Goal: Transaction & Acquisition: Purchase product/service

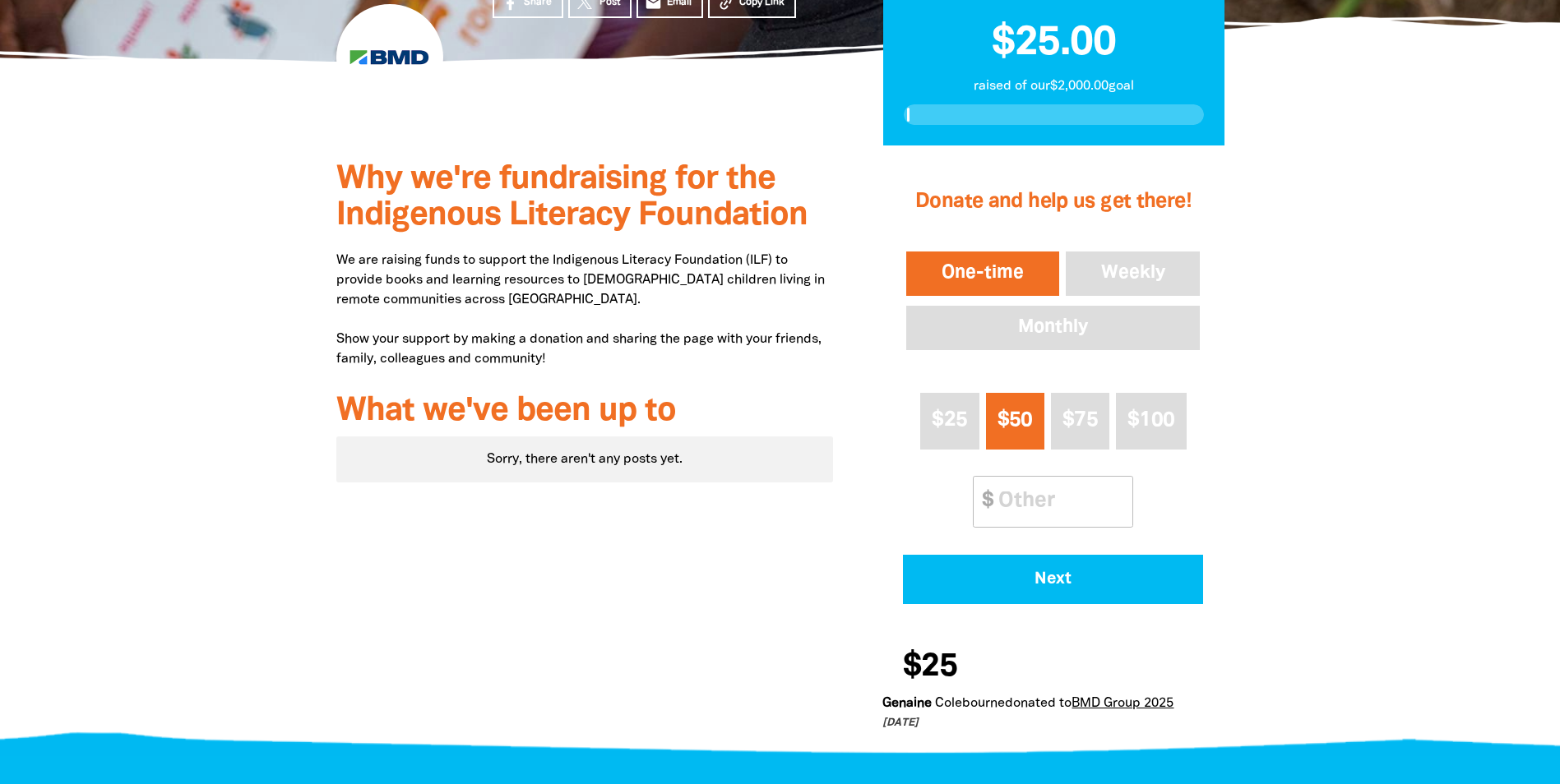
scroll to position [355, 0]
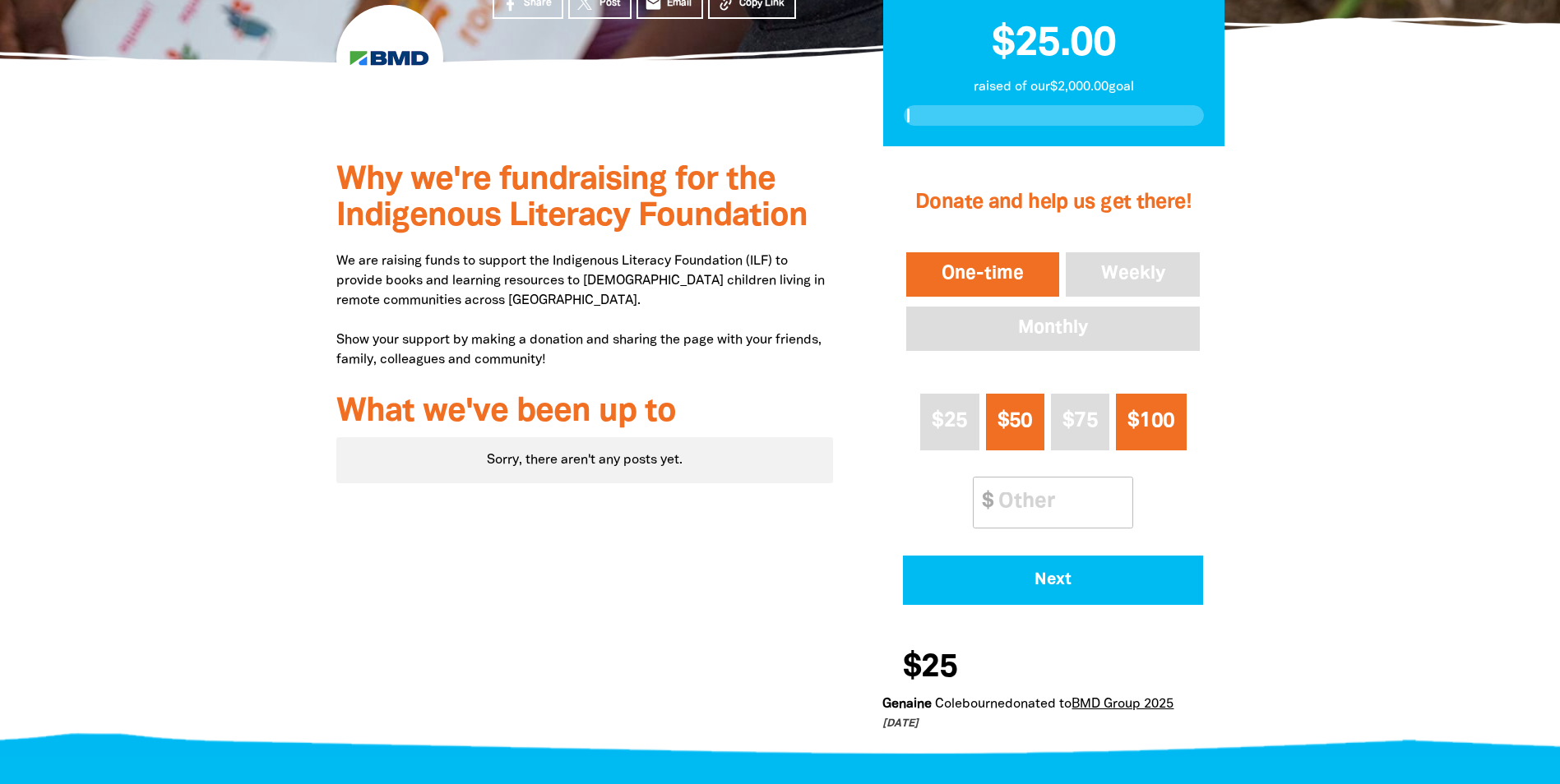
click at [1135, 431] on span "$100" at bounding box center [1150, 422] width 47 height 19
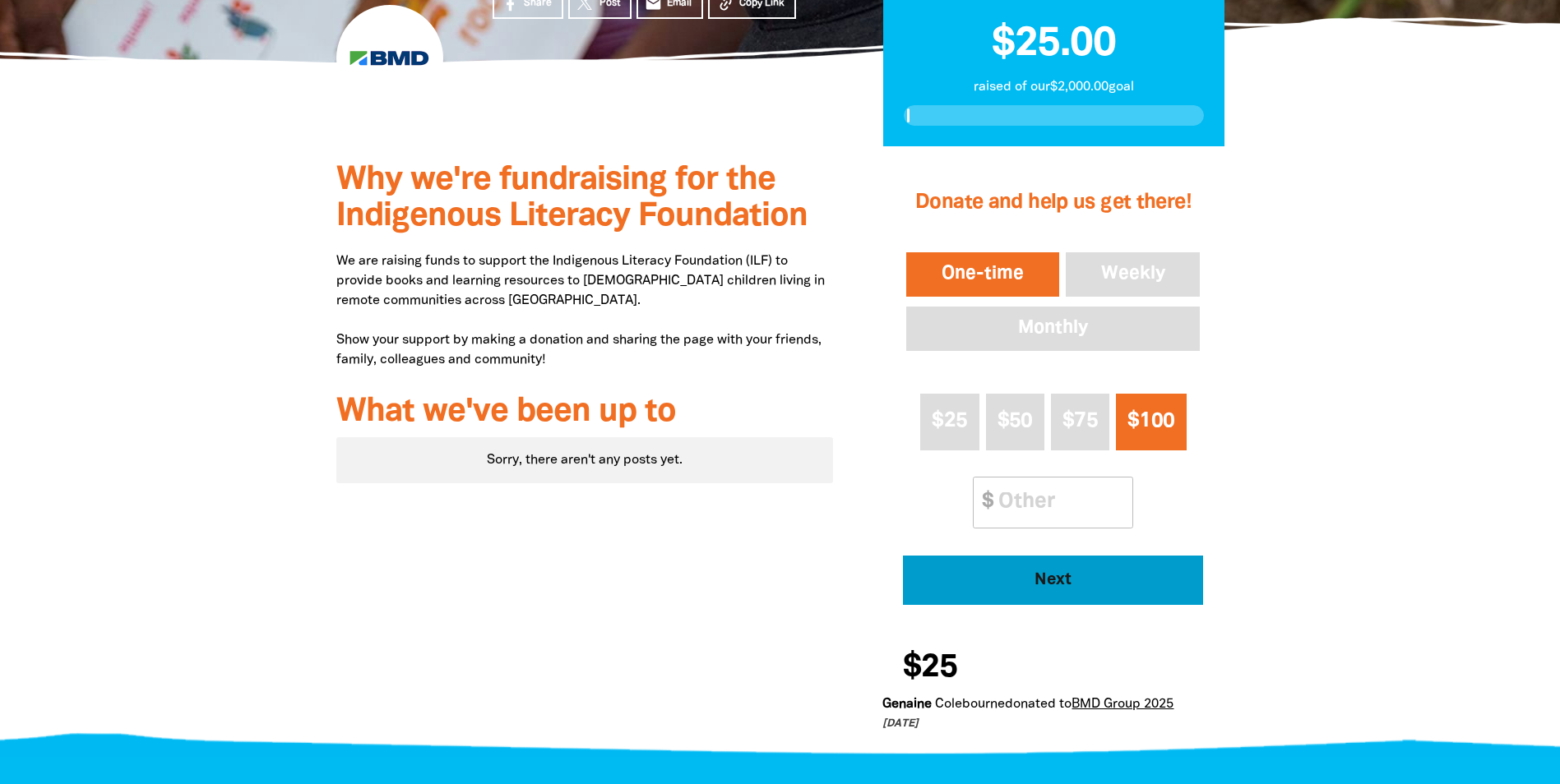
click at [1035, 577] on span "Next" at bounding box center [1054, 580] width 255 height 16
select select "AU"
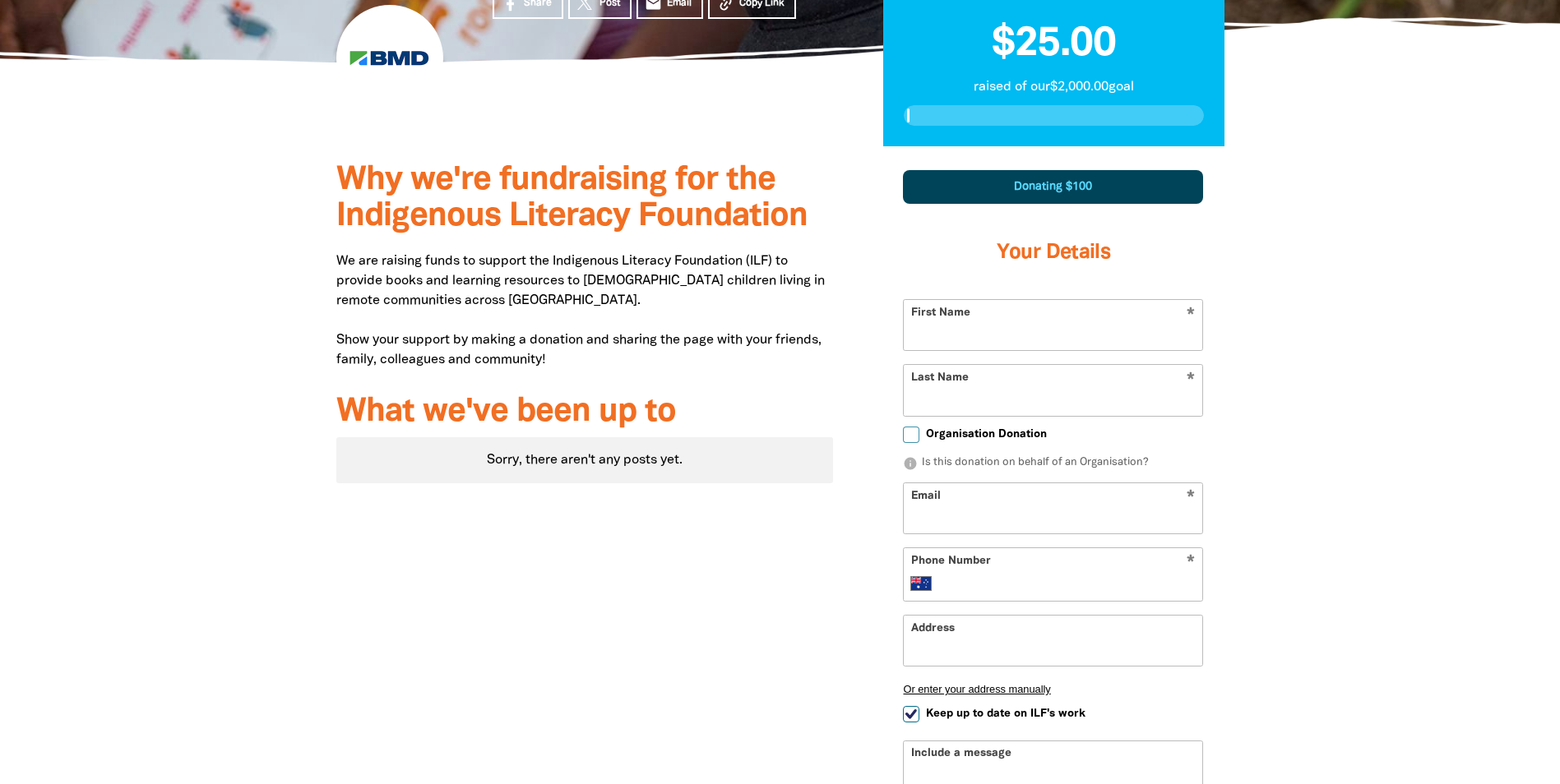
scroll to position [482, 0]
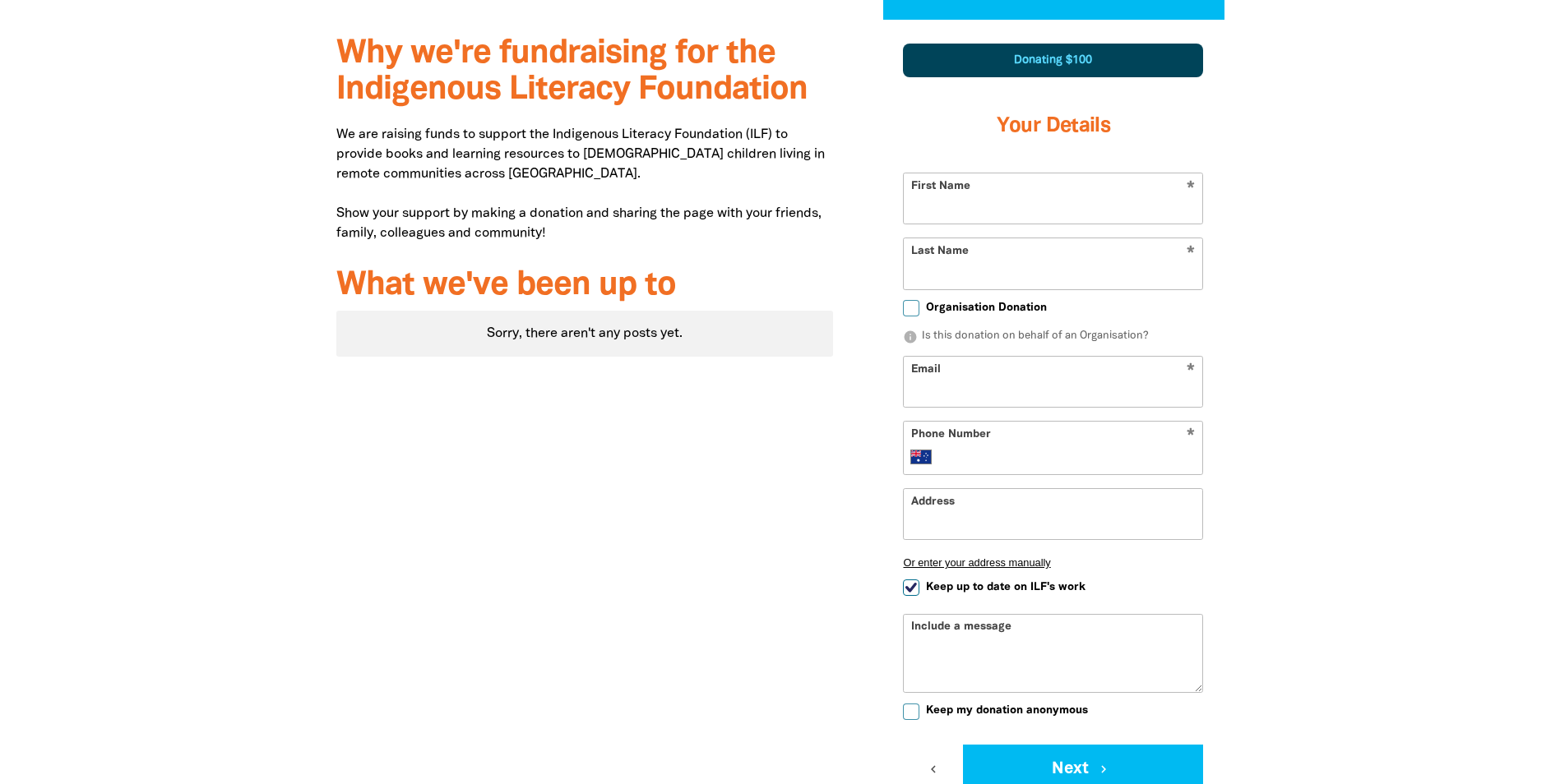
click at [930, 202] on input "First Name" at bounding box center [1053, 199] width 298 height 50
type input "Dart"
click at [922, 274] on input "Last Name" at bounding box center [1053, 264] width 298 height 50
type input "[PERSON_NAME]"
click at [1251, 331] on div "Why we're fundraising for the Indigenous Literacy Foundation We are raising fun…" at bounding box center [780, 478] width 987 height 918
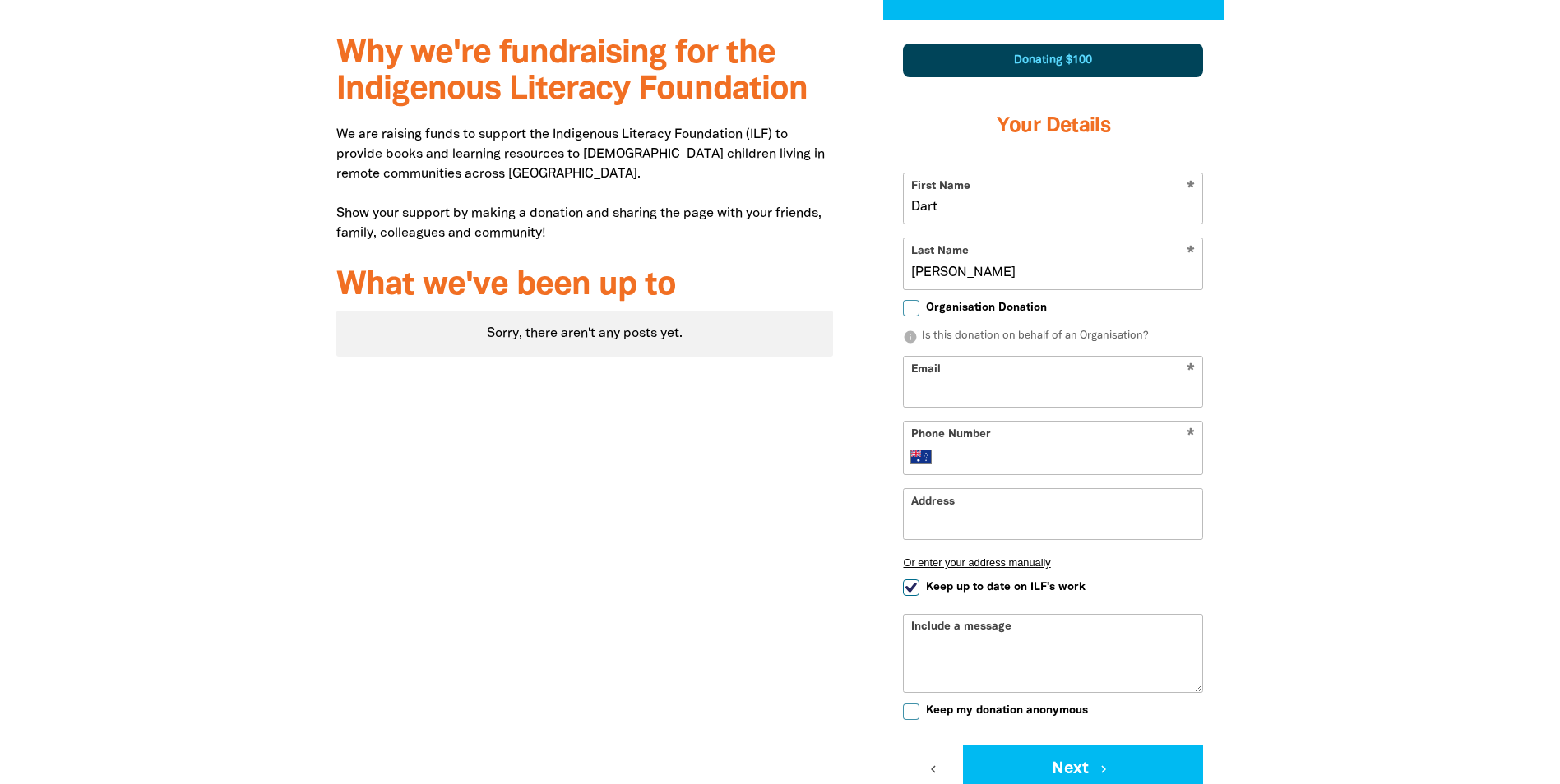
click at [912, 313] on input "Organisation Donation" at bounding box center [911, 308] width 16 height 16
checkbox input "true"
select select "AU"
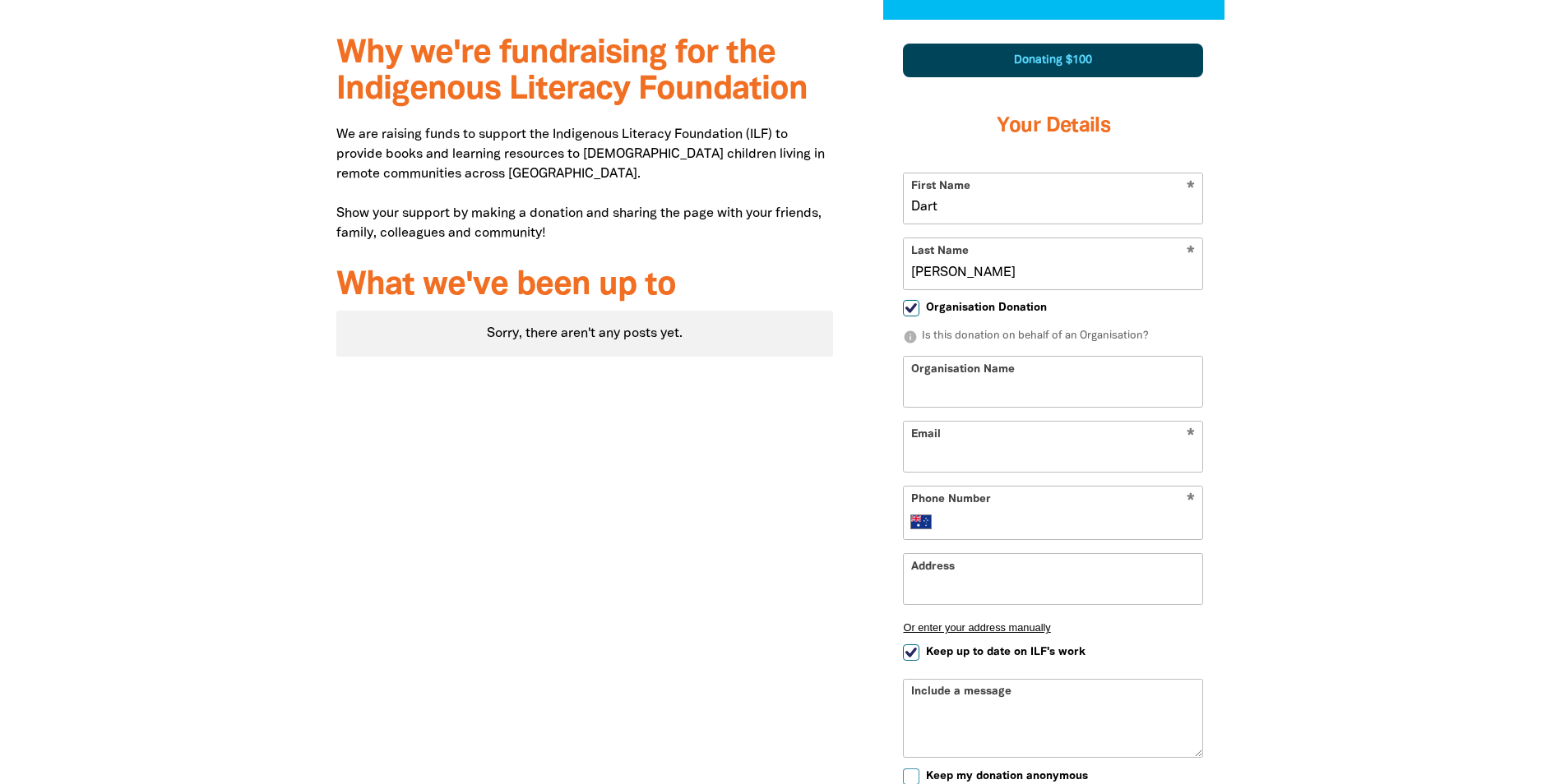
click at [951, 385] on input "Organisation Name" at bounding box center [1053, 381] width 298 height 50
type input "BMD"
click at [863, 467] on div "1 2 3 Donating $100 Your Details * First Name Dart * Last Name [PERSON_NAME] Or…" at bounding box center [1053, 511] width 390 height 983
click at [936, 449] on input "Email" at bounding box center [1053, 447] width 298 height 50
type input "[EMAIL_ADDRESS][PERSON_NAME][DOMAIN_NAME]"
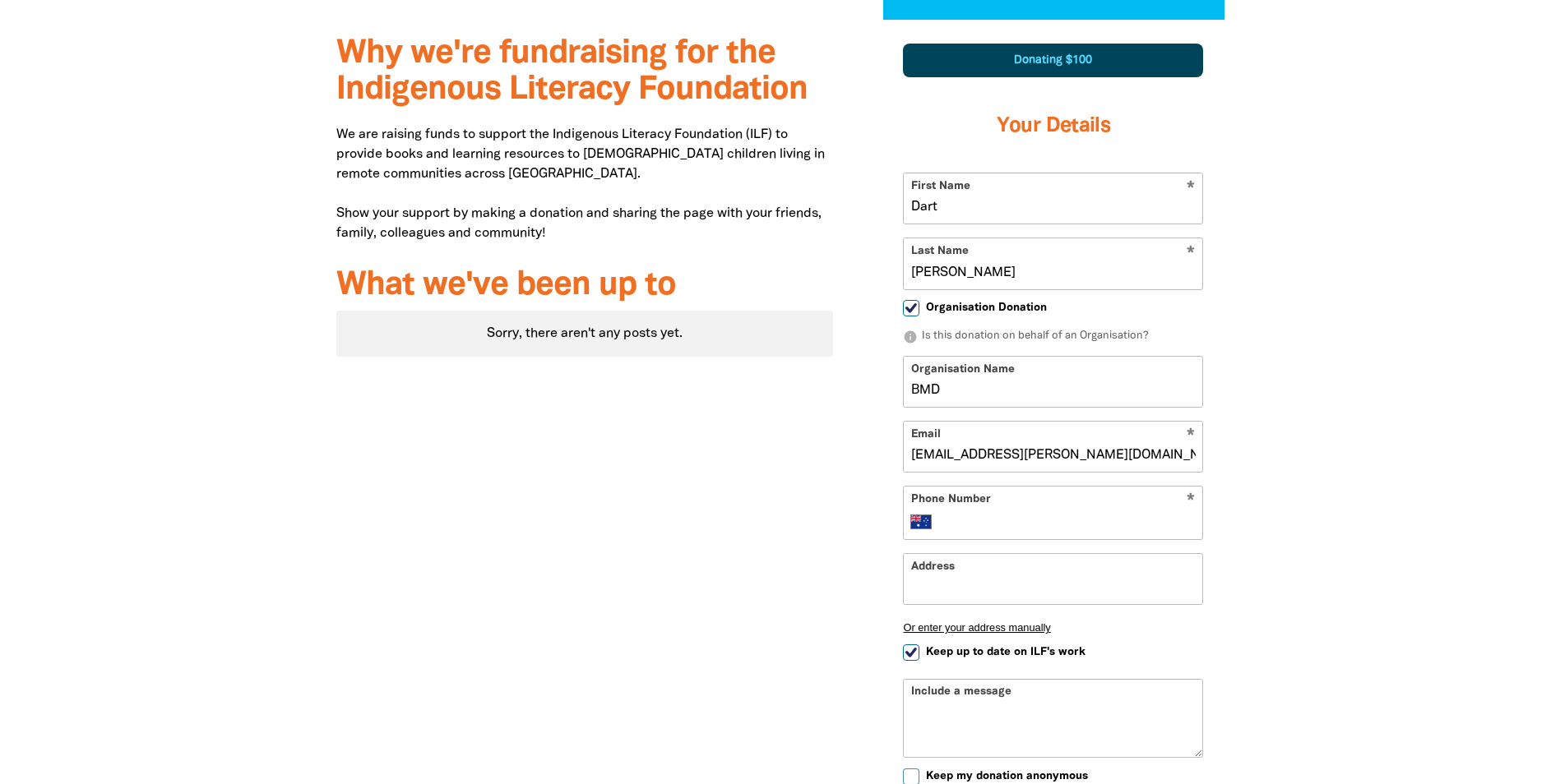
type input "[PHONE_NUMBER]"
type input "[STREET_ADDRESS]"
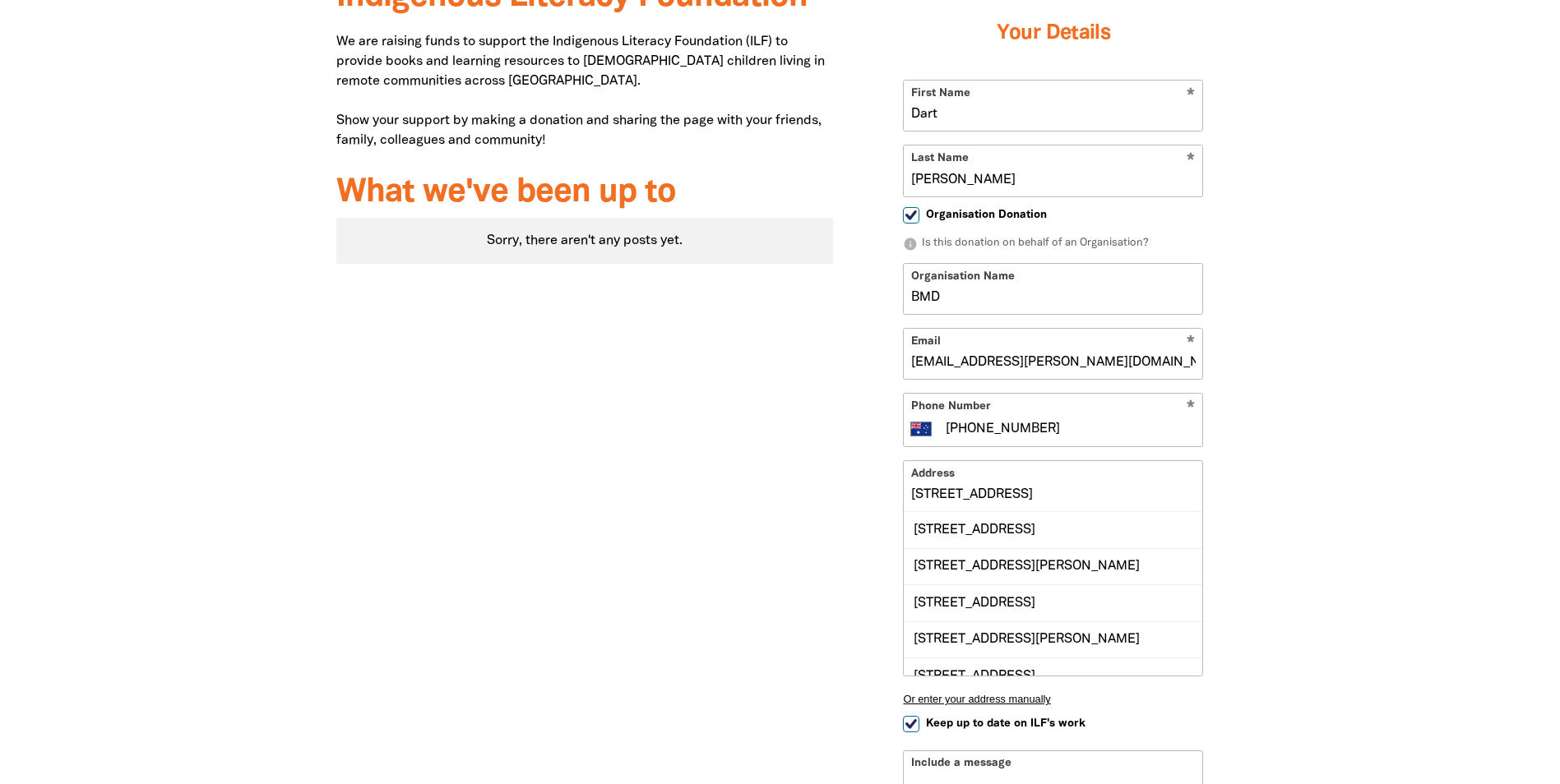
scroll to position [576, 0]
click at [942, 494] on input "[STREET_ADDRESS]" at bounding box center [1053, 485] width 298 height 50
click at [851, 553] on div "Why we're fundraising for the Indigenous Literacy Foundation We are raising fun…" at bounding box center [585, 499] width 547 height 1147
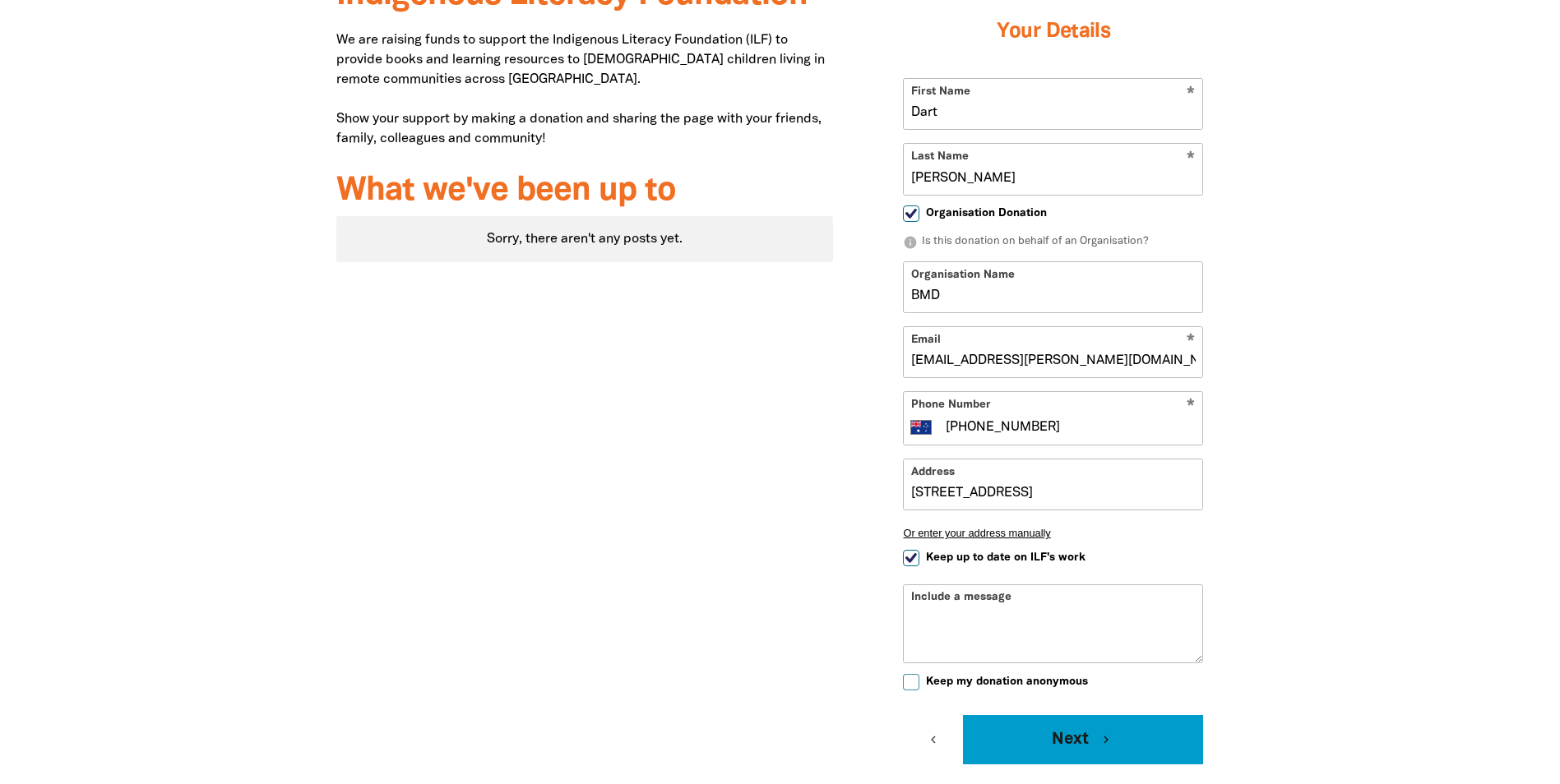
click at [1049, 748] on button "Next chevron_right" at bounding box center [1083, 740] width 241 height 49
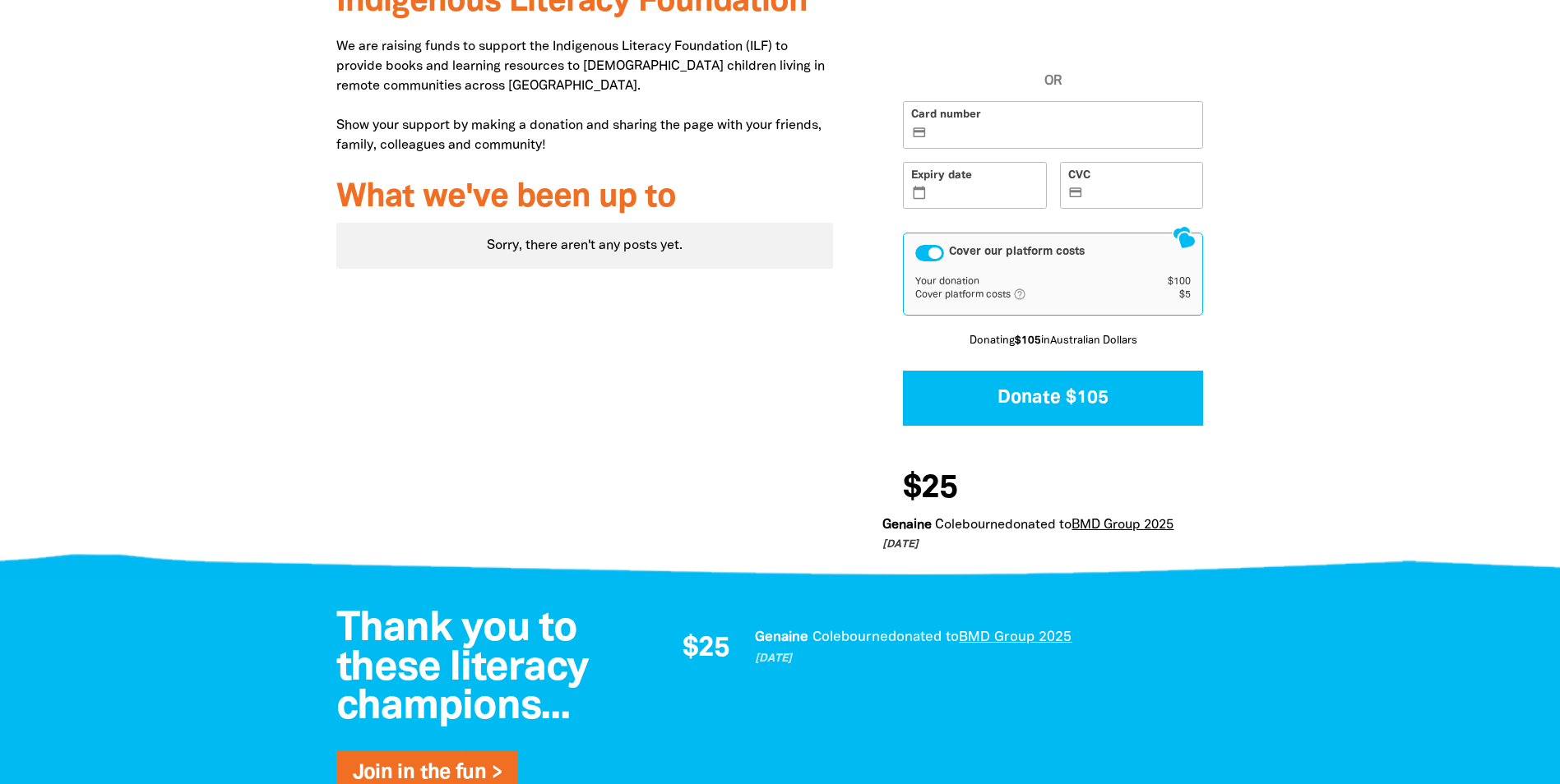
scroll to position [368, 0]
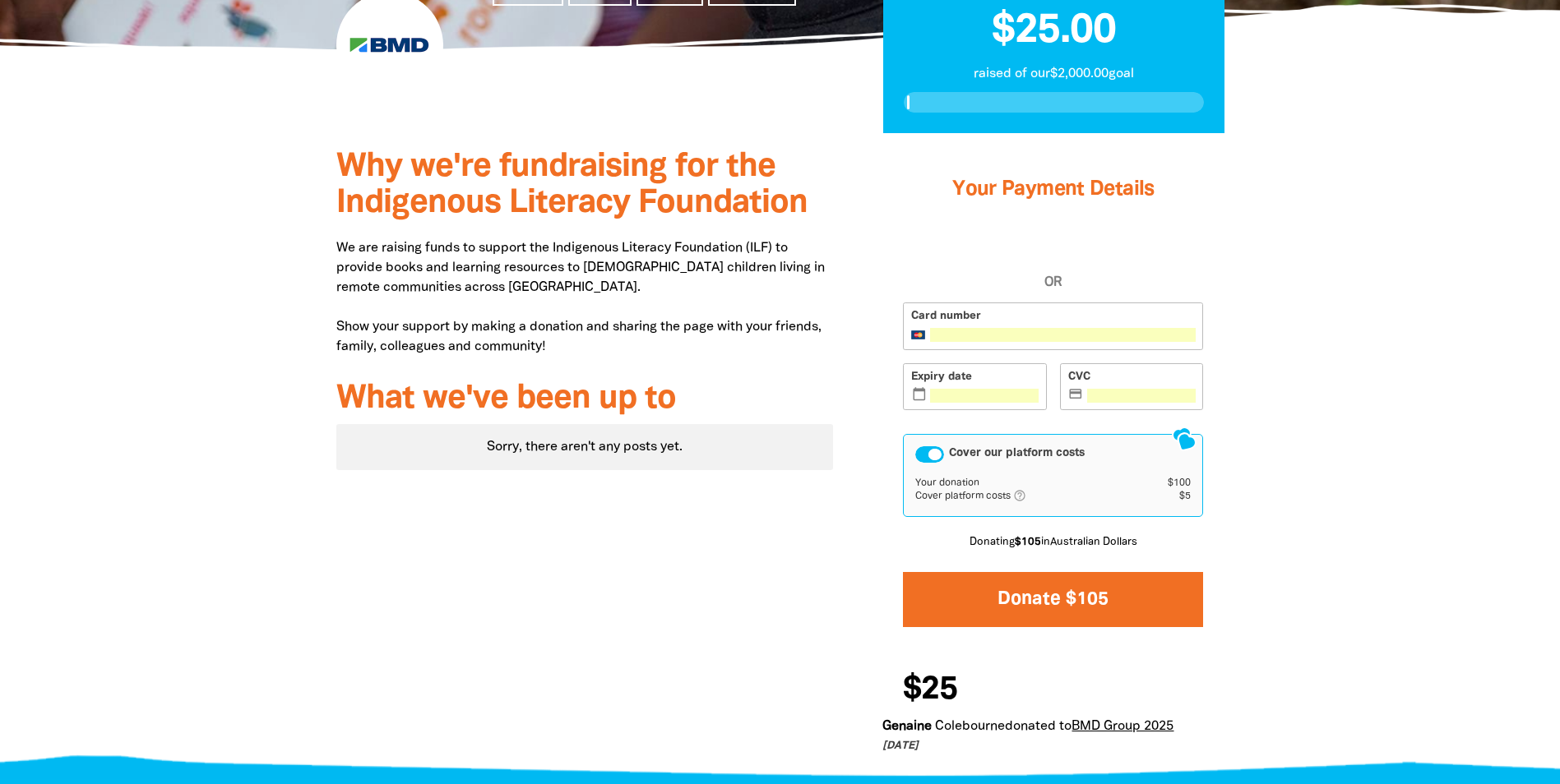
click at [1049, 602] on button "Donate $105" at bounding box center [1053, 600] width 300 height 55
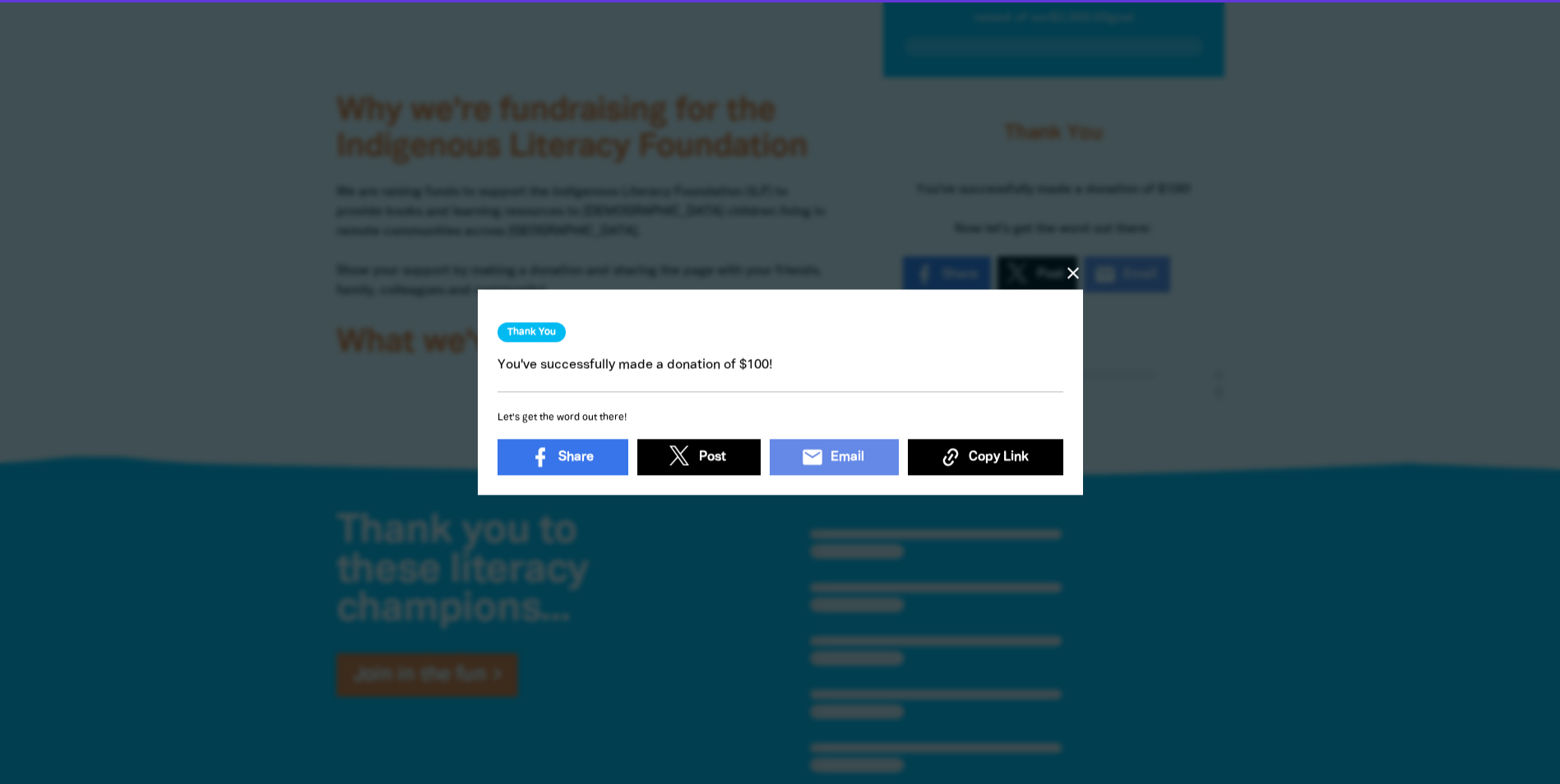
scroll to position [425, 0]
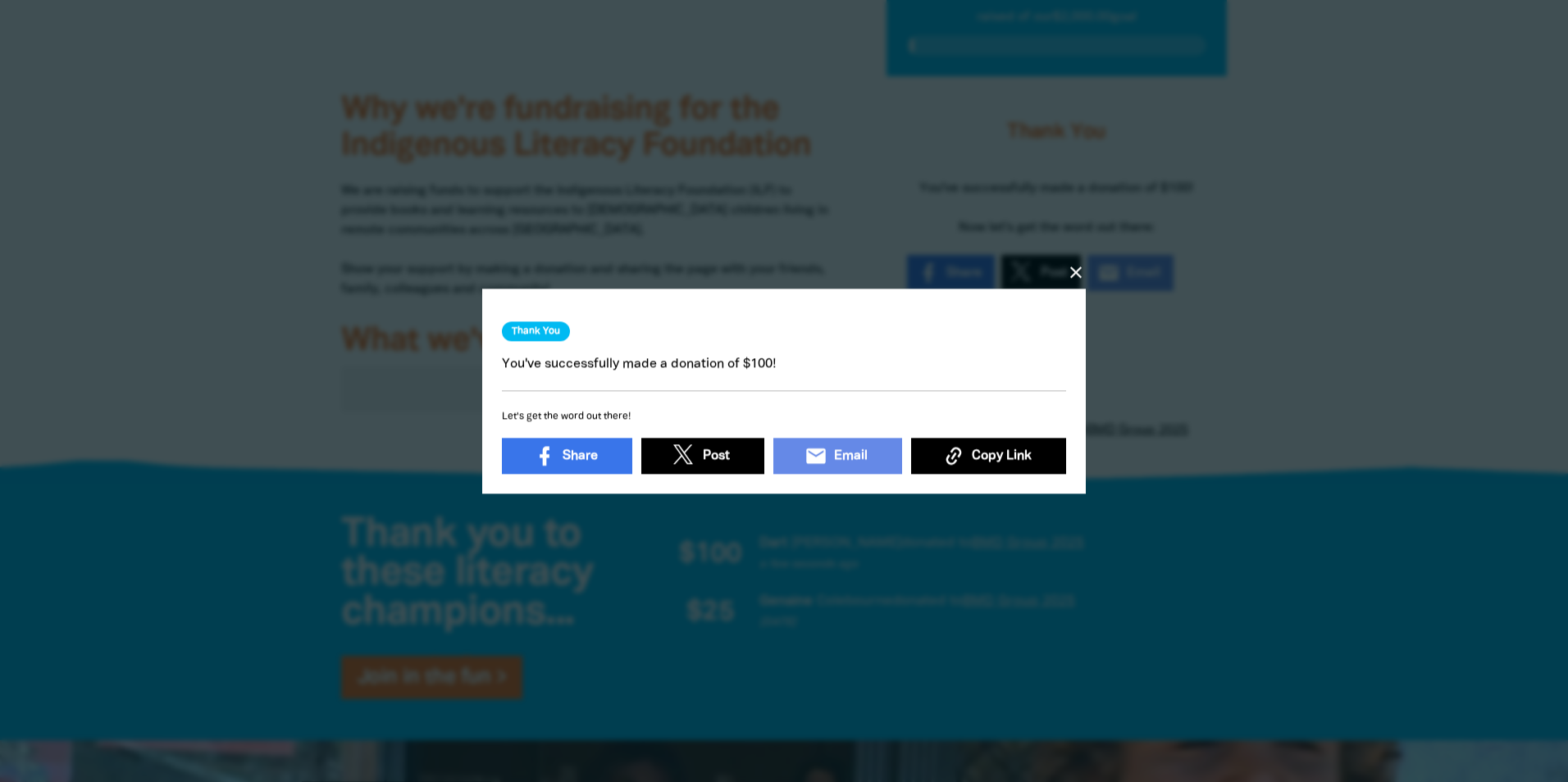
click at [1076, 266] on icon "close" at bounding box center [1076, 272] width 19 height 19
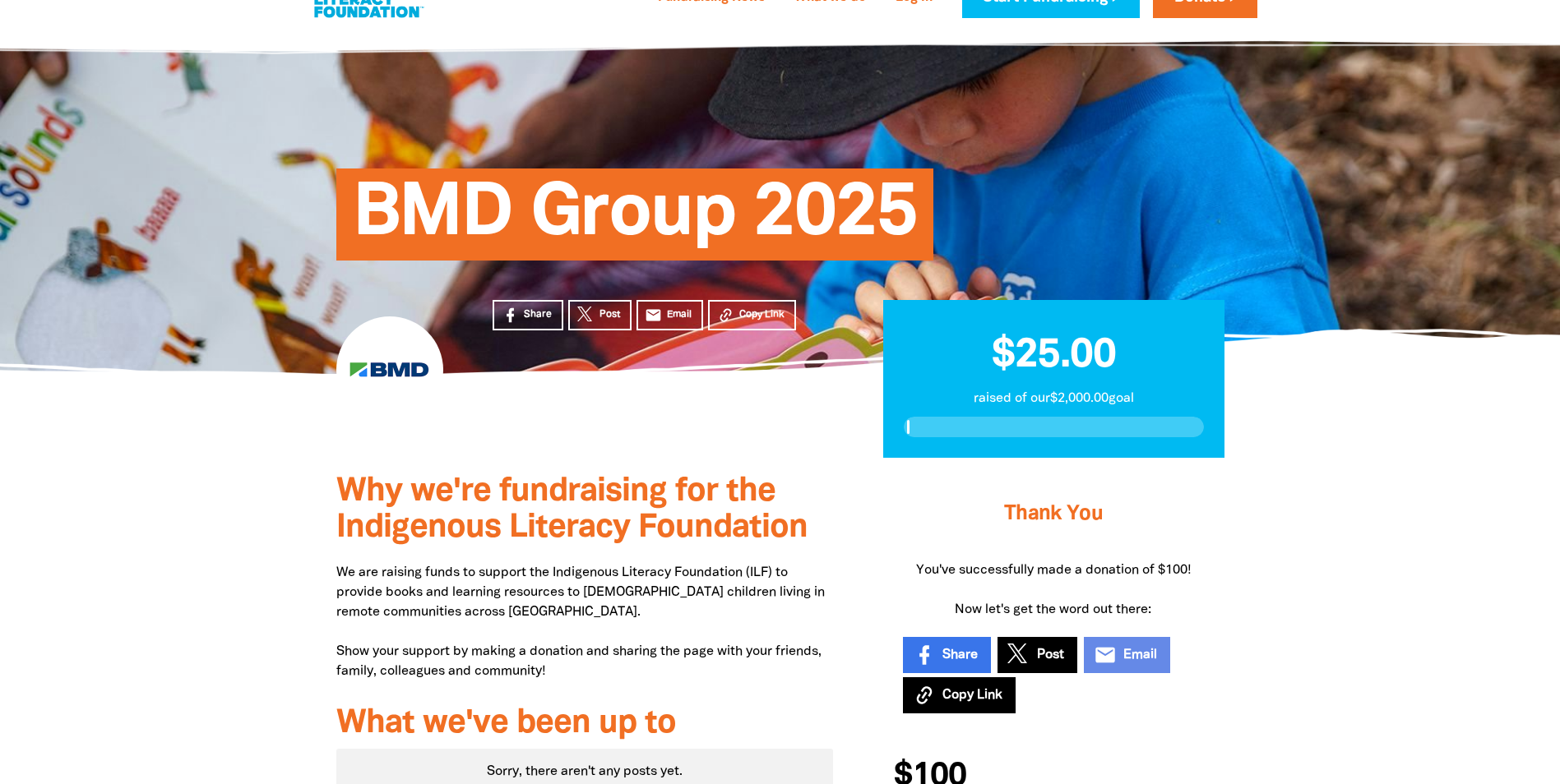
scroll to position [0, 0]
